Goal: Check status: Check status

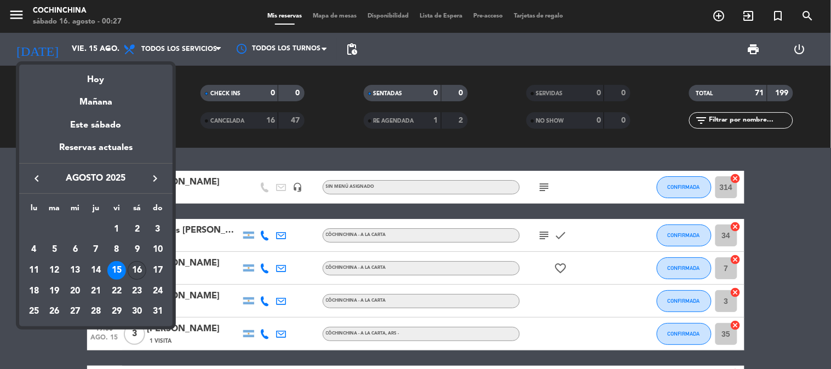
click at [136, 271] on div "16" at bounding box center [137, 270] width 19 height 19
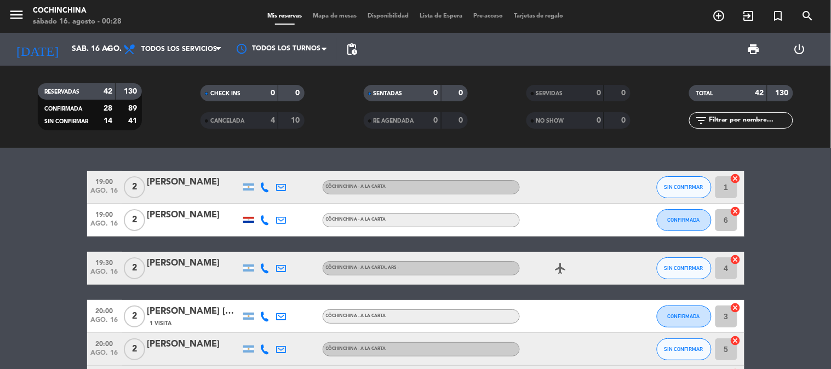
drag, startPoint x: 814, startPoint y: 201, endPoint x: 806, endPoint y: 235, distance: 34.3
click at [119, 39] on span "Todos los servicios" at bounding box center [173, 49] width 110 height 24
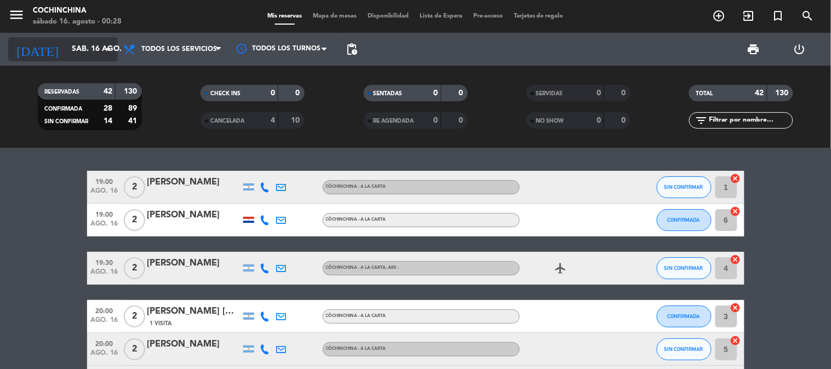
click at [78, 49] on input "sáb. 16 ago." at bounding box center [118, 49] width 104 height 20
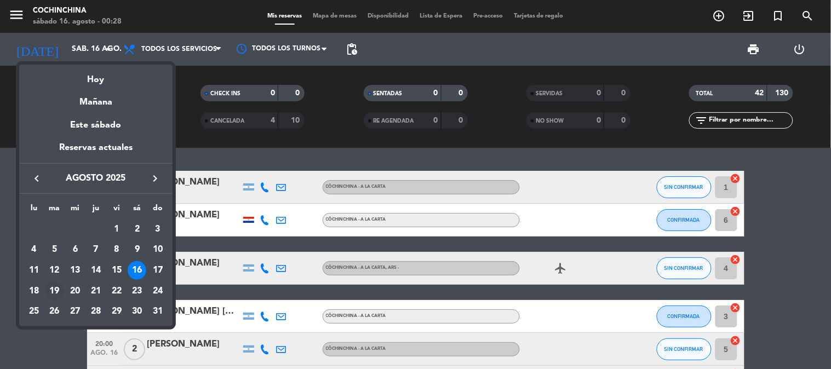
click at [50, 294] on div "19" at bounding box center [54, 291] width 19 height 19
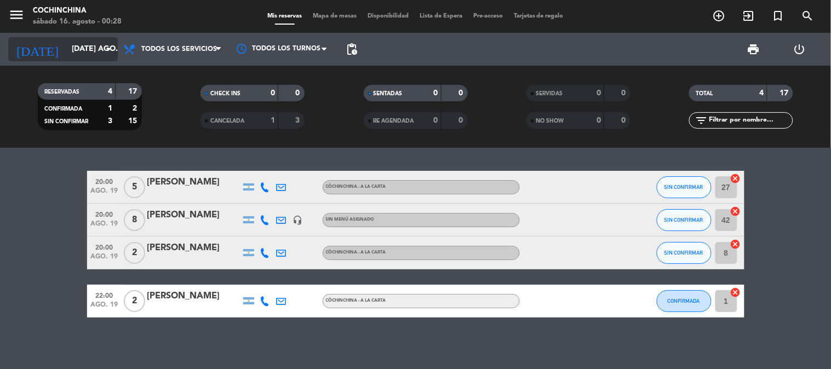
click at [78, 47] on input "[DATE] ago." at bounding box center [118, 49] width 104 height 20
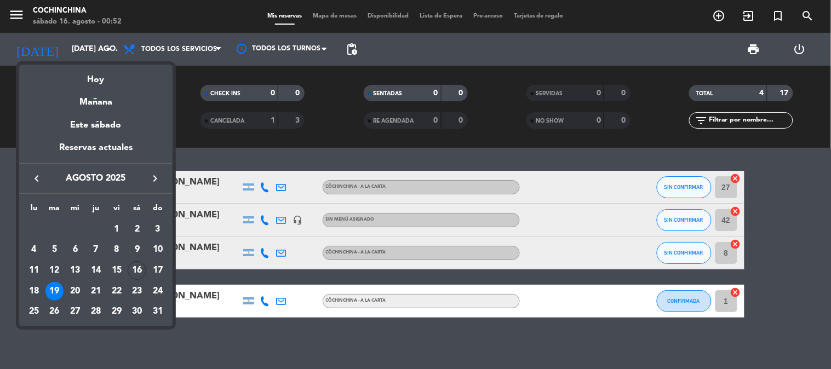
click at [101, 83] on div "Hoy" at bounding box center [95, 76] width 153 height 22
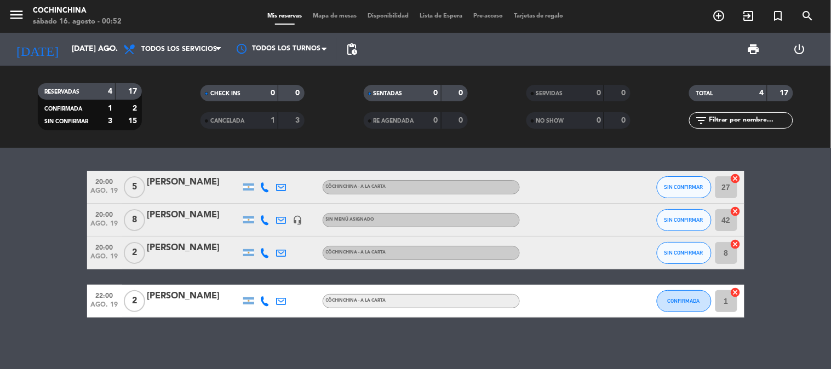
type input "sáb. 16 ago."
